Goal: Task Accomplishment & Management: Manage account settings

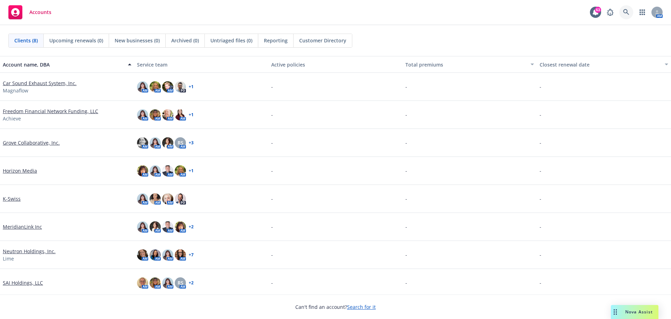
drag, startPoint x: 240, startPoint y: 1, endPoint x: 625, endPoint y: 13, distance: 385.2
click at [625, 13] on icon at bounding box center [627, 12] width 6 height 6
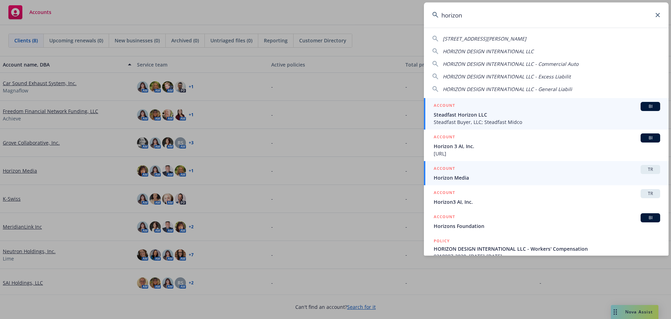
type input "horizon"
click at [460, 172] on div "ACCOUNT TR" at bounding box center [547, 169] width 227 height 9
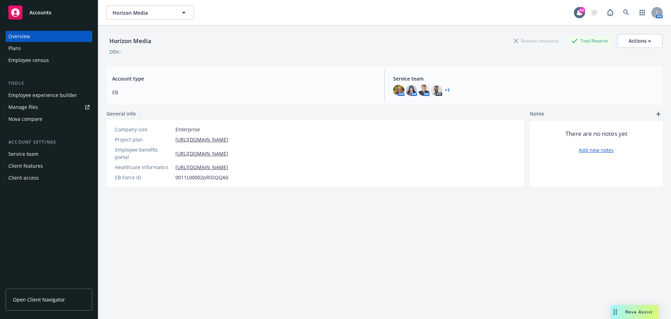
click at [20, 107] on div "Manage files" at bounding box center [23, 106] width 30 height 11
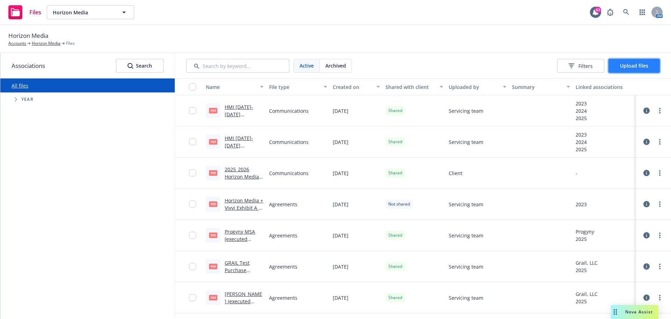
click at [635, 68] on span "Upload files" at bounding box center [634, 65] width 28 height 7
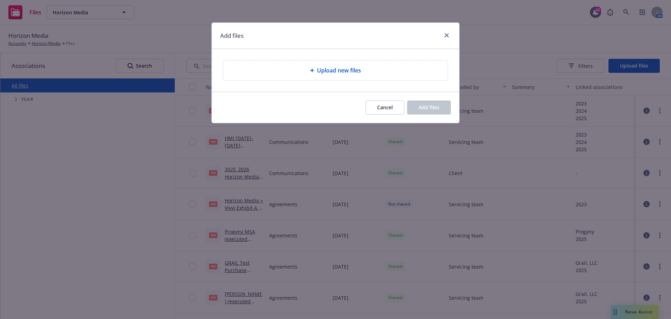
click at [316, 68] on div "Upload new files" at bounding box center [335, 70] width 213 height 8
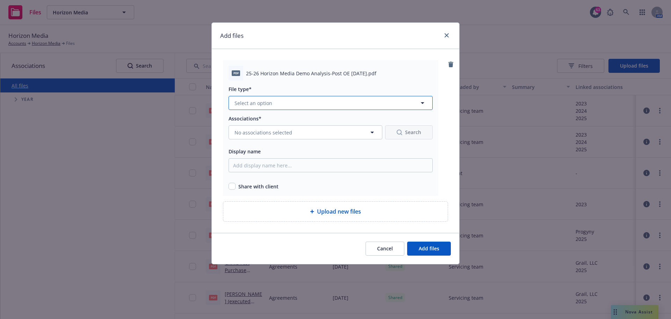
click at [425, 104] on icon "button" at bounding box center [423, 103] width 8 height 8
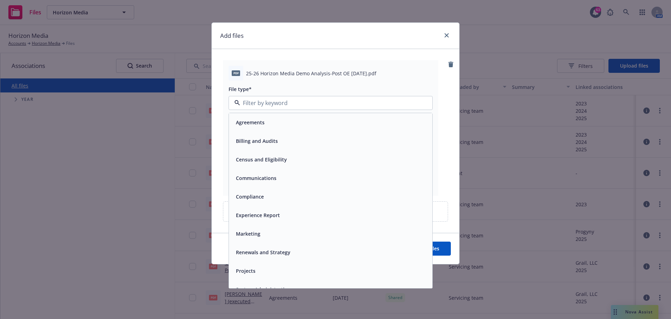
click at [264, 253] on span "Renewals and Strategy" at bounding box center [263, 251] width 55 height 7
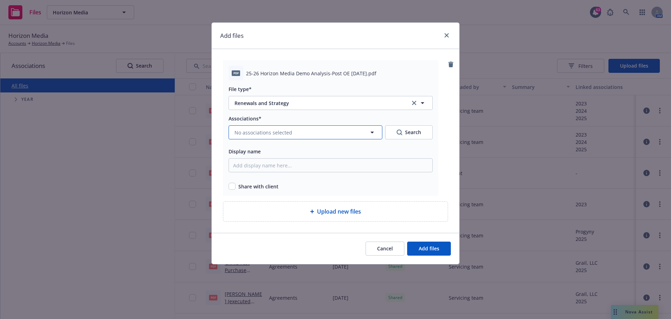
click at [372, 132] on icon "button" at bounding box center [372, 132] width 3 height 2
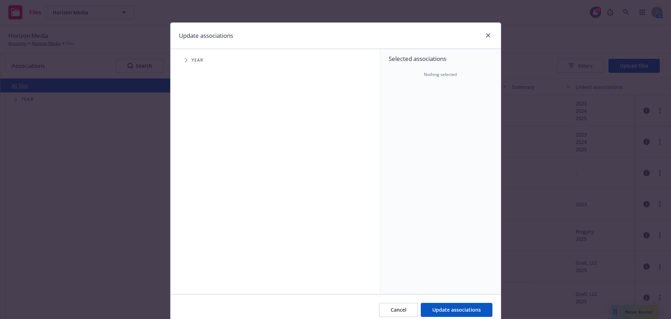
click at [192, 60] on span "Year" at bounding box center [198, 60] width 12 height 4
click at [185, 61] on icon "Tree Example" at bounding box center [186, 60] width 2 height 4
click at [201, 158] on input "Tree Example" at bounding box center [203, 155] width 7 height 7
checkbox input "true"
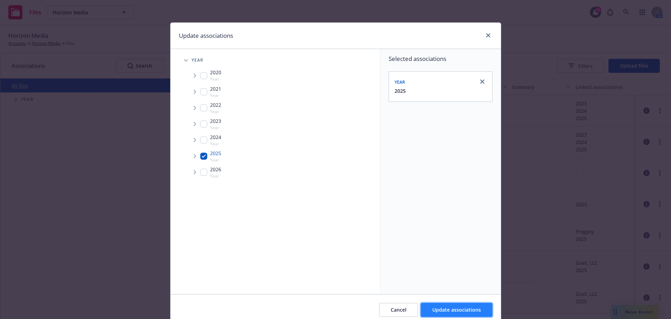
click at [443, 312] on span "Update associations" at bounding box center [457, 309] width 49 height 7
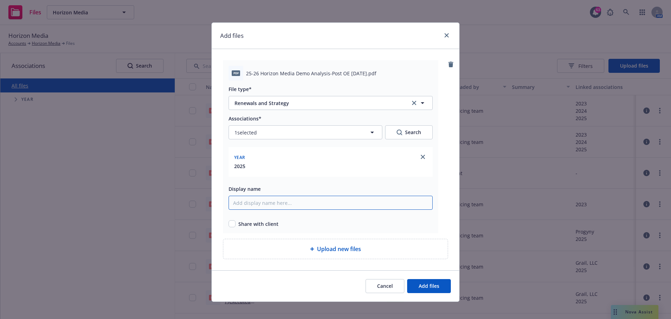
click at [262, 202] on input "Display name" at bounding box center [331, 202] width 204 height 14
type input "2025-2026 Horizon Media Post Open Enrollment Demographic and Experience Report"
click at [232, 226] on input "checkbox" at bounding box center [232, 223] width 7 height 7
checkbox input "true"
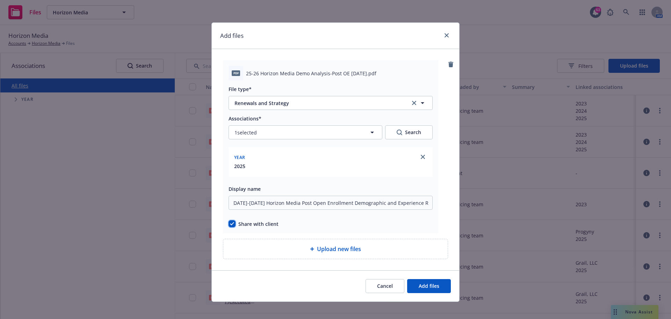
scroll to position [0, 0]
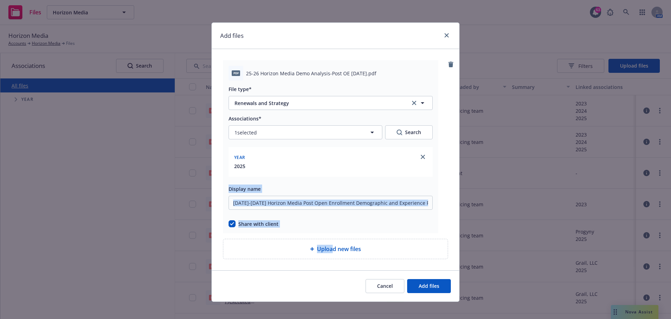
drag, startPoint x: 331, startPoint y: 246, endPoint x: 375, endPoint y: 179, distance: 79.6
click at [375, 179] on div "pdf 25-26 Horizon Media Demo Analysis-Post OE 9-17-2025.pdf File type* Renewals…" at bounding box center [335, 159] width 225 height 199
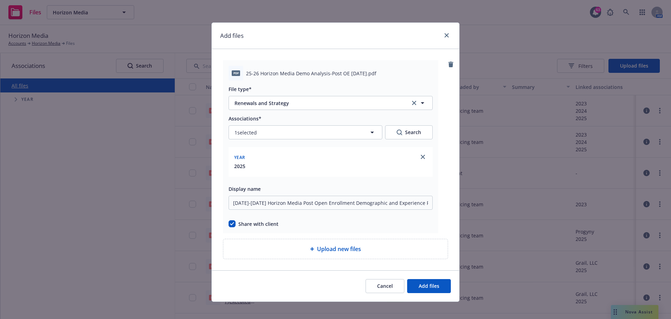
click at [293, 170] on div at bounding box center [331, 171] width 196 height 3
click at [420, 283] on span "Add files" at bounding box center [429, 285] width 21 height 7
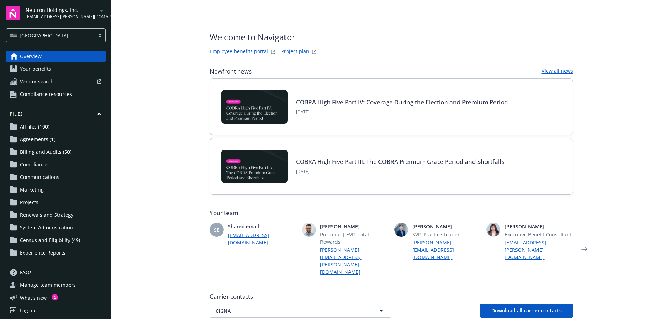
click at [31, 215] on span "Renewals and Strategy" at bounding box center [47, 214] width 54 height 11
